Goal: Task Accomplishment & Management: Use online tool/utility

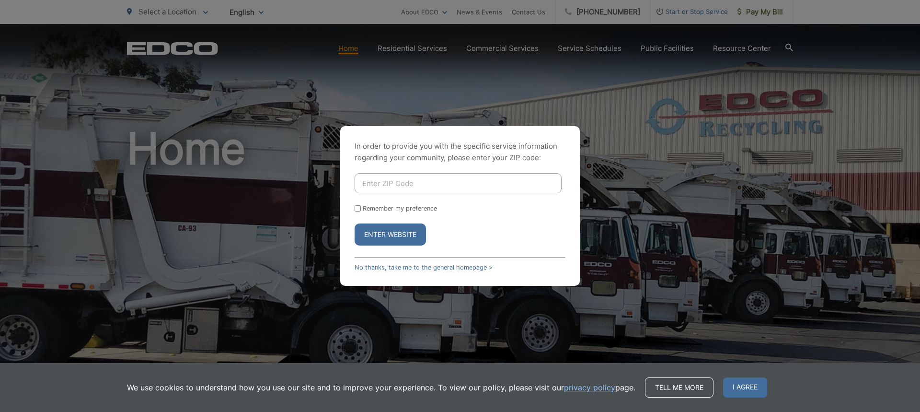
click at [394, 235] on button "Enter Website" at bounding box center [390, 234] width 71 height 22
click at [391, 236] on button "Enter Website" at bounding box center [390, 234] width 71 height 22
click at [412, 190] on input "Enter ZIP Code" at bounding box center [458, 183] width 207 height 20
type input "92106"
click at [410, 238] on button "Enter Website" at bounding box center [390, 234] width 71 height 22
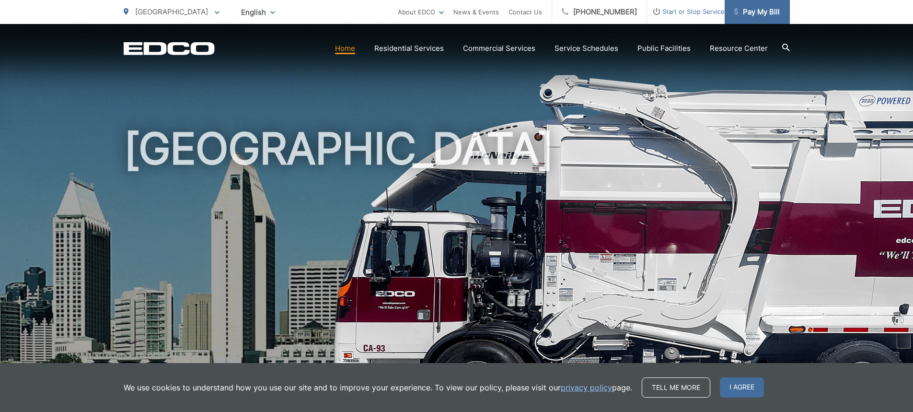
click at [750, 16] on span "Pay My Bill" at bounding box center [757, 11] width 46 height 11
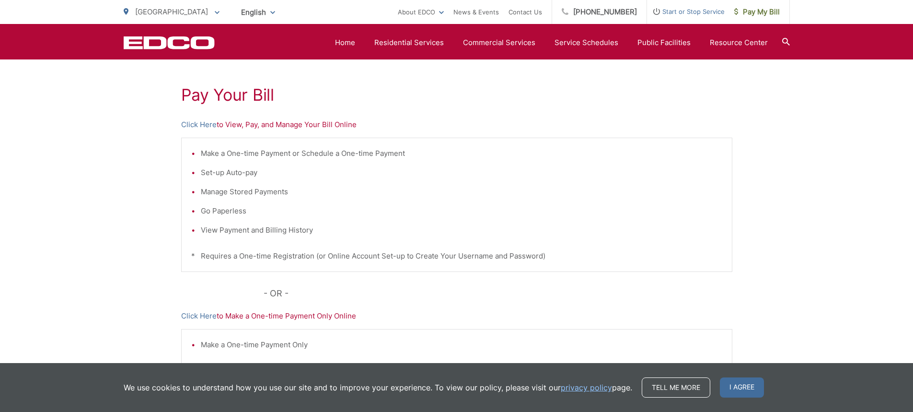
scroll to position [155, 0]
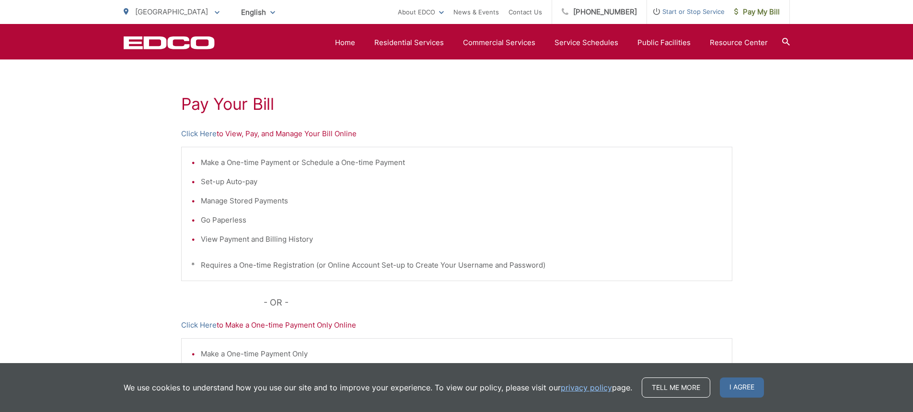
drag, startPoint x: 289, startPoint y: 133, endPoint x: 277, endPoint y: 133, distance: 12.0
click at [289, 133] on p "Click Here to View, Pay, and Manage Your Bill Online" at bounding box center [456, 133] width 551 height 11
click at [196, 131] on link "Click Here" at bounding box center [198, 133] width 35 height 11
